Goal: Task Accomplishment & Management: Use online tool/utility

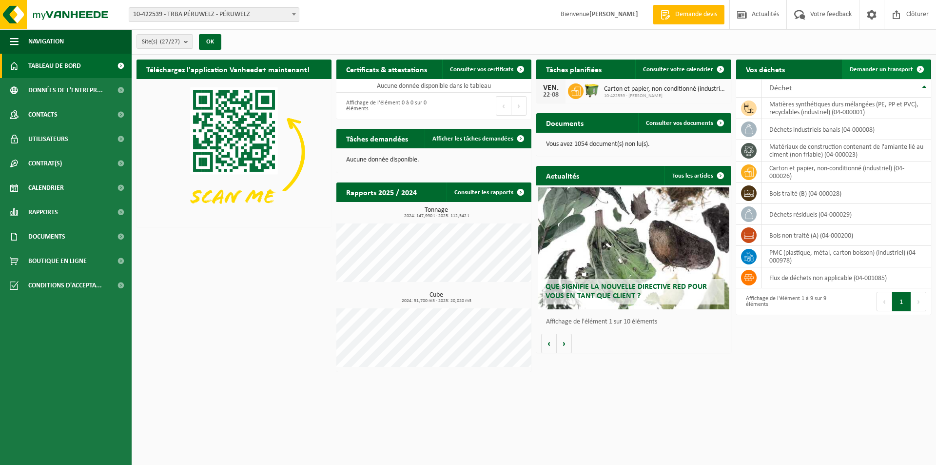
click at [893, 71] on span "Demander un transport" at bounding box center [881, 69] width 63 height 6
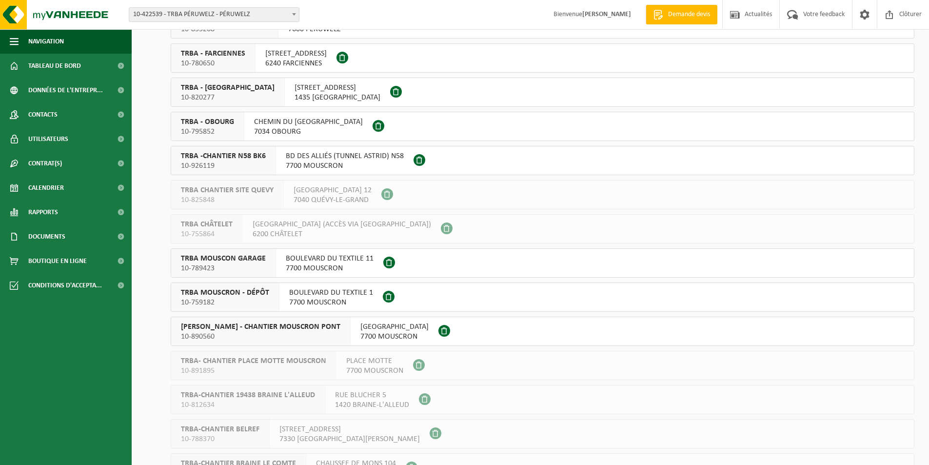
scroll to position [343, 0]
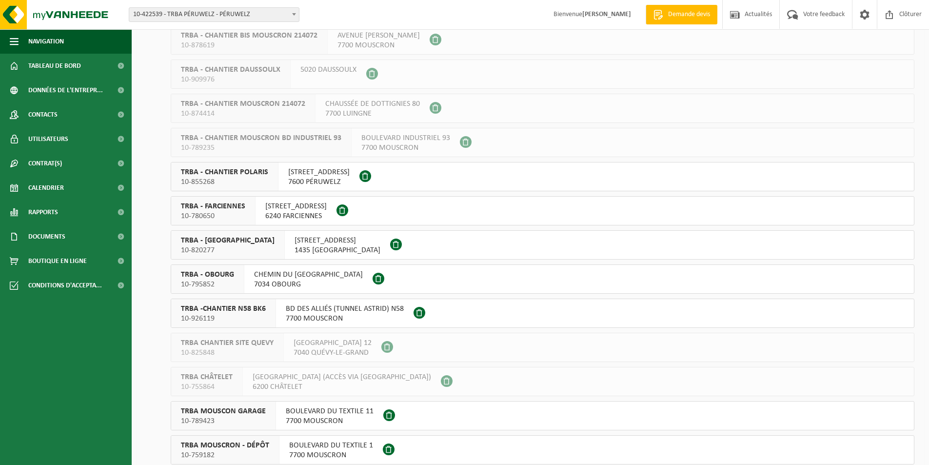
click at [371, 173] on span at bounding box center [365, 176] width 12 height 12
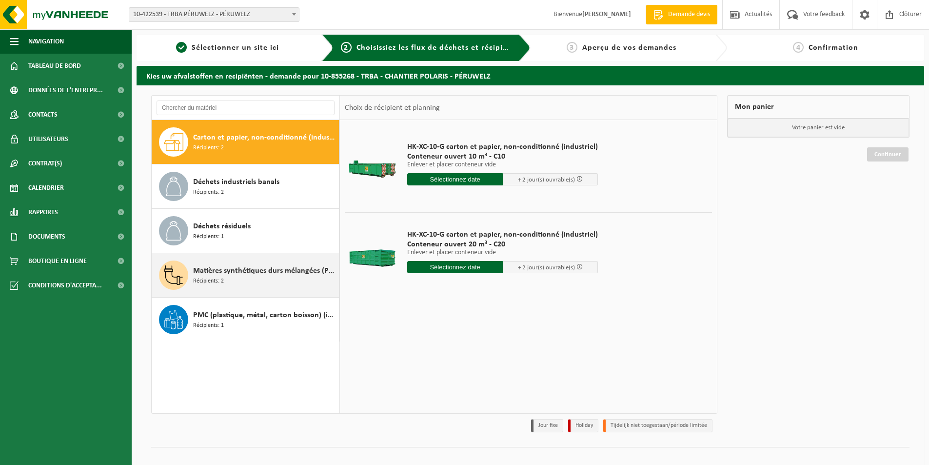
click at [226, 281] on div "Matières synthétiques durs mélangées (PE, PP et PVC), recyclables (industriel) …" at bounding box center [264, 274] width 143 height 29
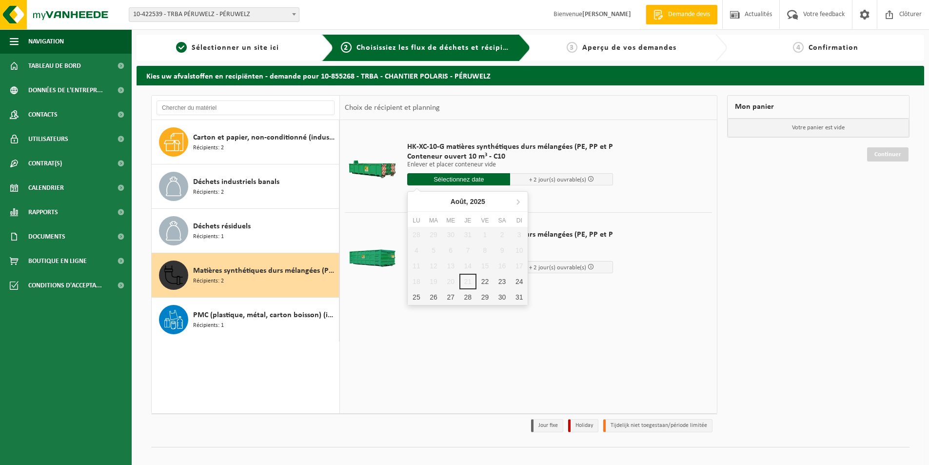
click at [460, 181] on input "text" at bounding box center [458, 179] width 103 height 12
click at [485, 279] on div "22" at bounding box center [485, 282] width 17 height 16
type input "à partir de 2025-08-22"
type input "2025-08-22"
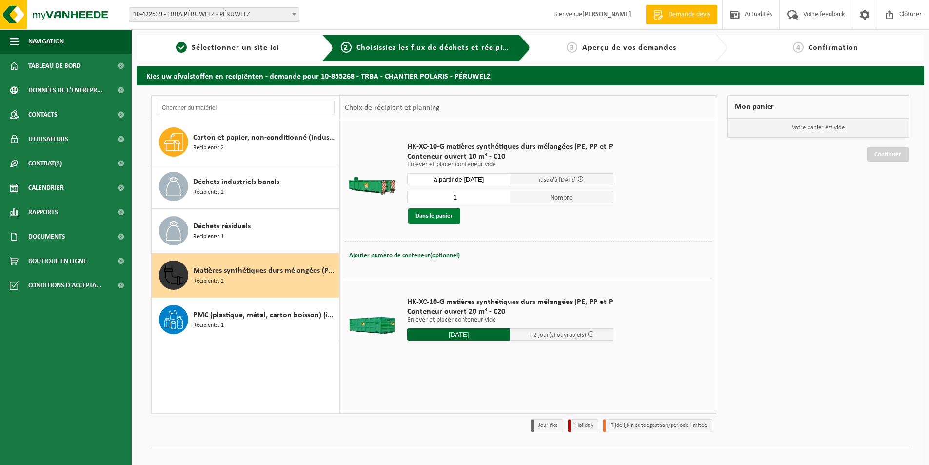
click at [451, 216] on button "Dans le panier" at bounding box center [434, 216] width 52 height 16
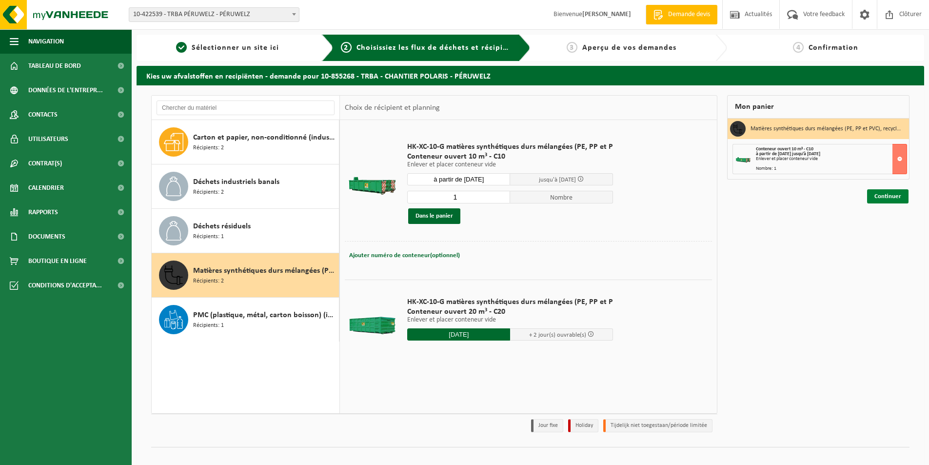
click at [885, 194] on link "Continuer" at bounding box center [887, 196] width 41 height 14
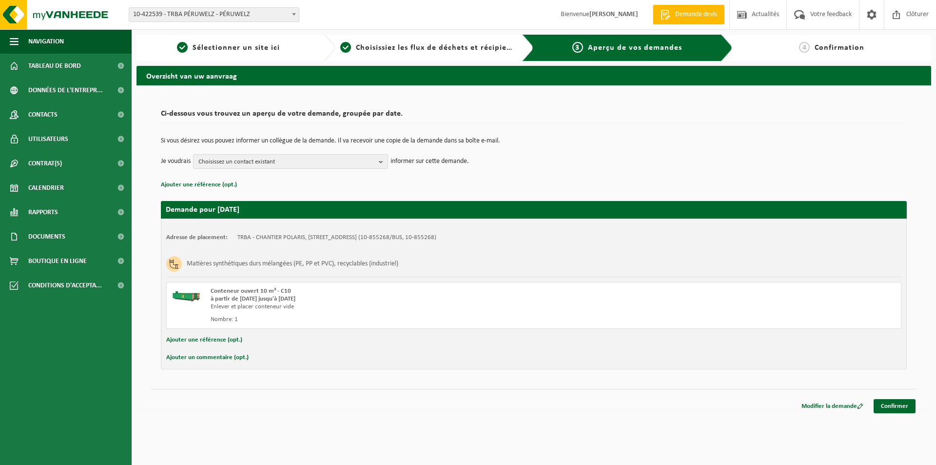
click at [203, 337] on button "Ajouter une référence (opt.)" at bounding box center [204, 340] width 76 height 13
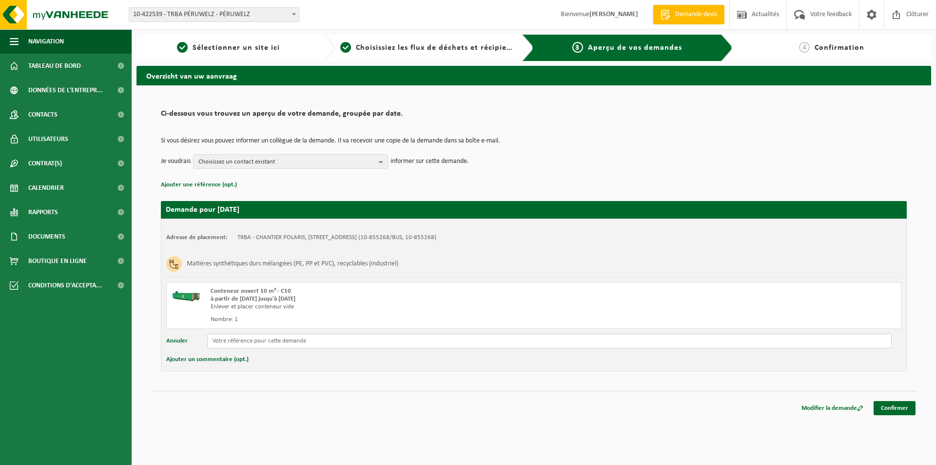
click at [234, 342] on input "text" at bounding box center [549, 341] width 685 height 15
type input "p"
type input "POL / TRBA"
click at [897, 411] on link "Confirmer" at bounding box center [895, 408] width 42 height 14
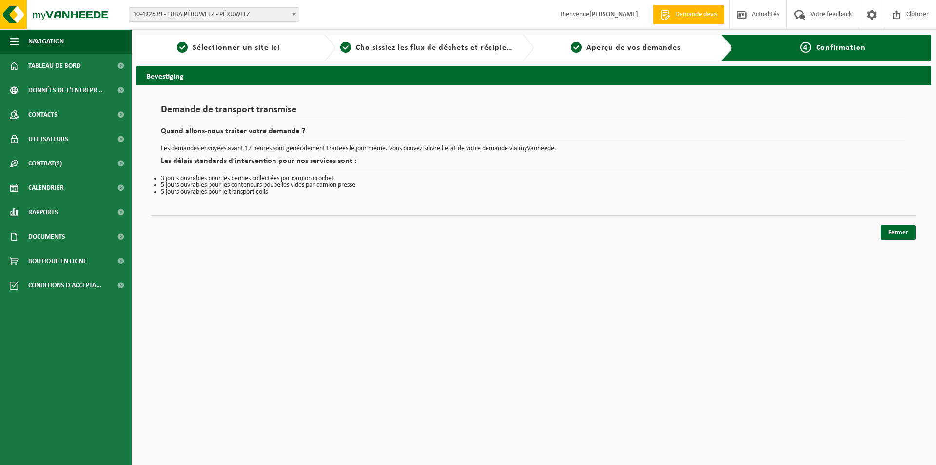
drag, startPoint x: 902, startPoint y: 234, endPoint x: 909, endPoint y: 251, distance: 17.8
click at [903, 236] on link "Fermer" at bounding box center [898, 232] width 35 height 14
